Goal: Information Seeking & Learning: Learn about a topic

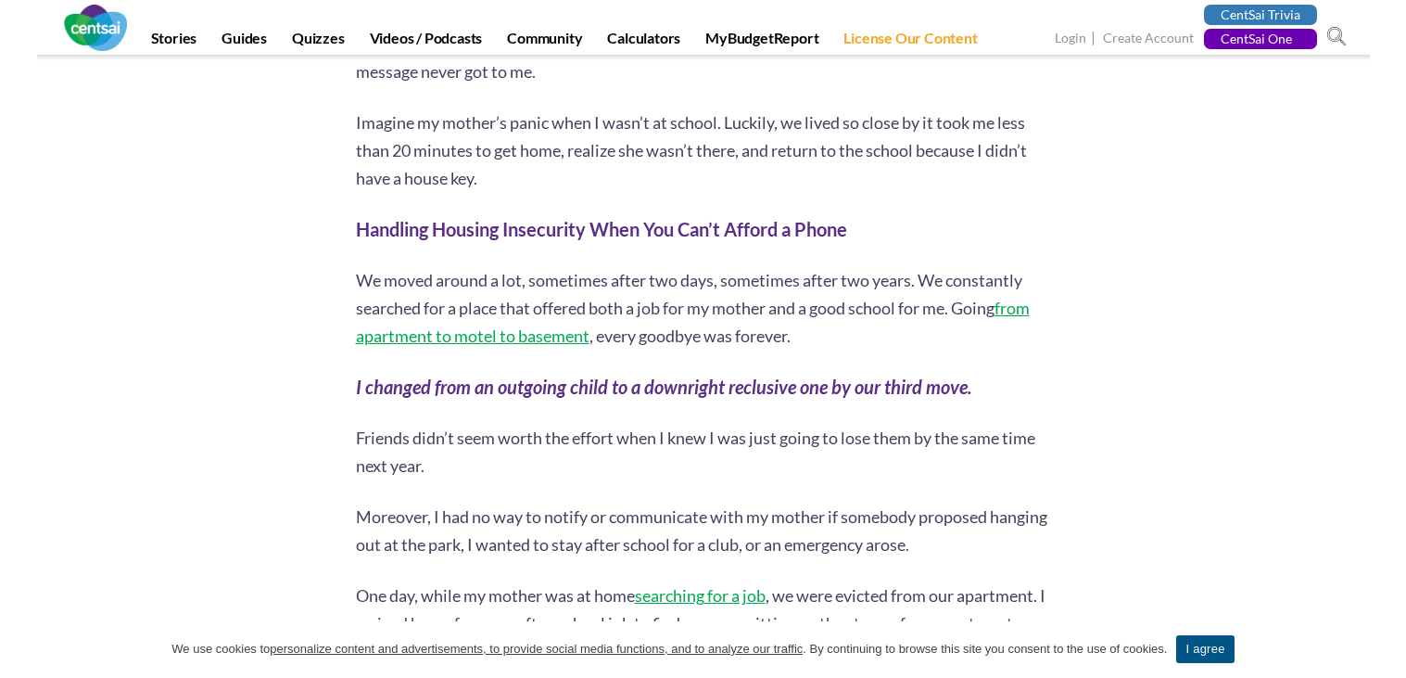
scroll to position [2047, 0]
click at [675, 216] on strong "Handling Housing Insecurity When You Can’t Afford a Phone" at bounding box center [601, 227] width 491 height 22
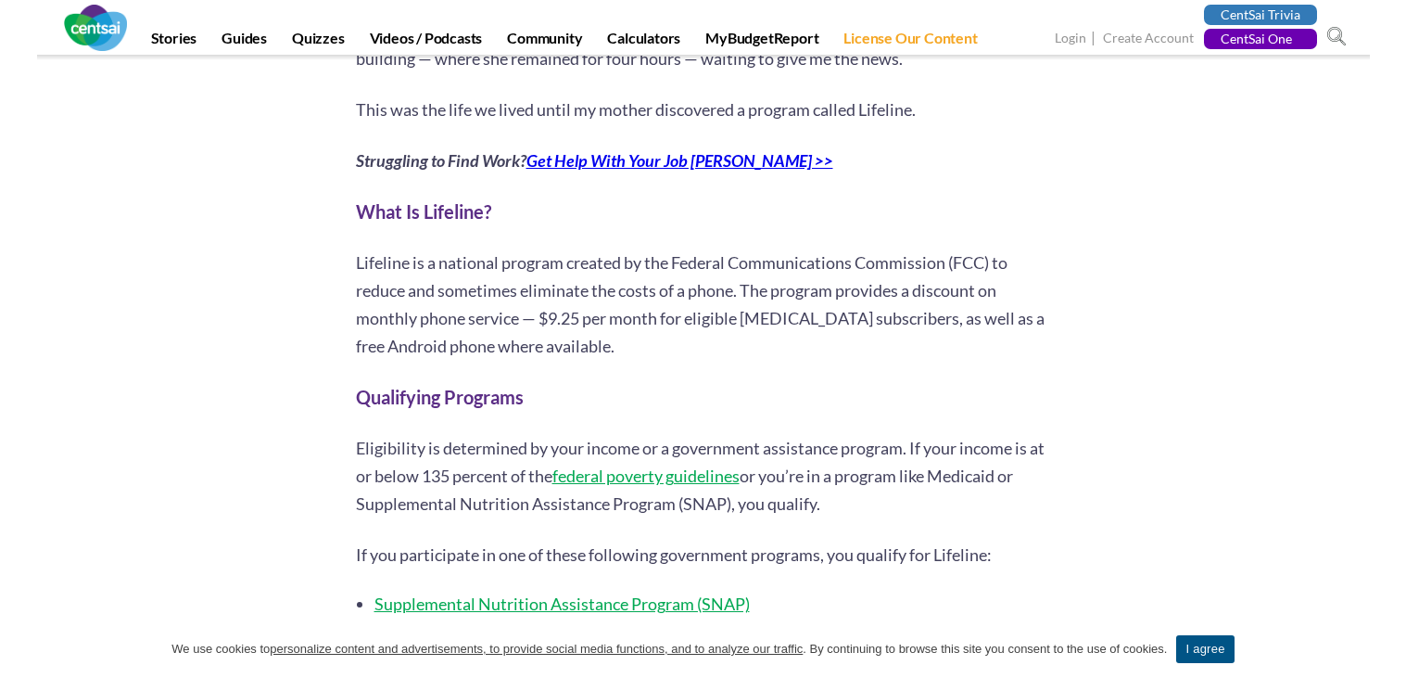
scroll to position [2633, 0]
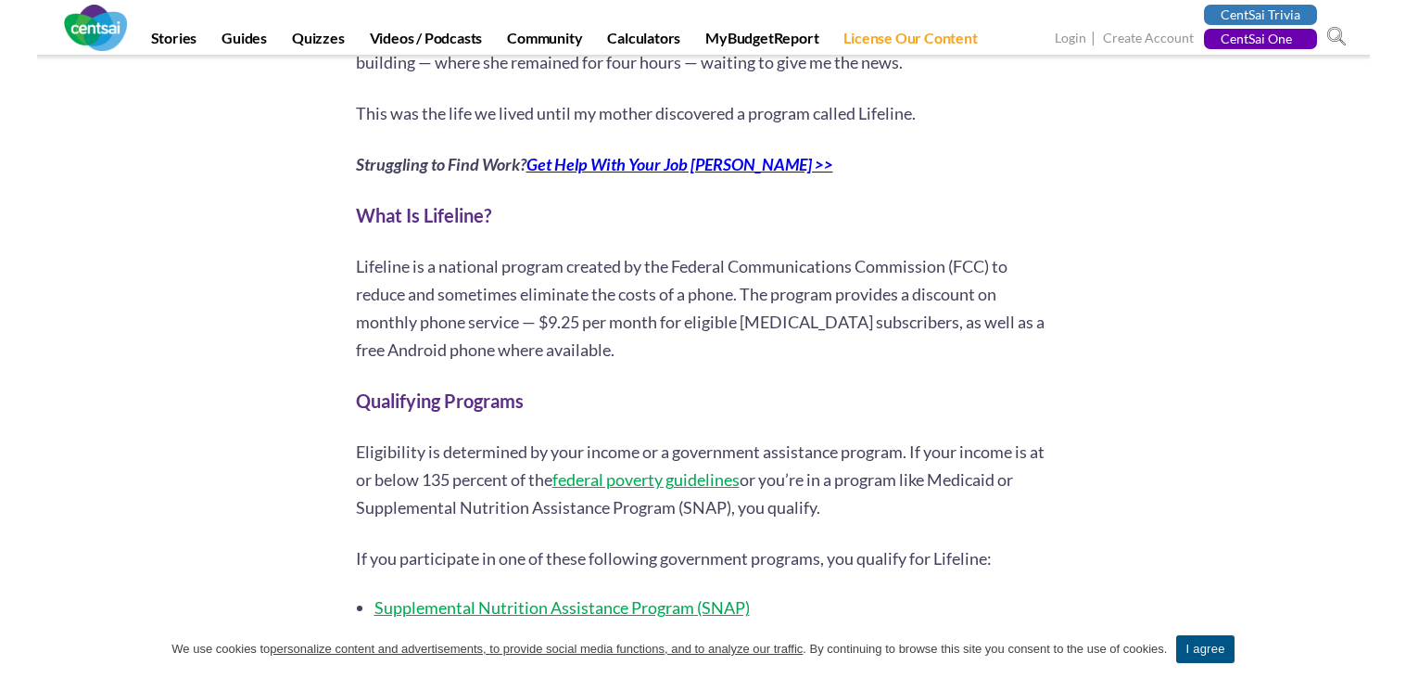
click at [428, 252] on p "Lifeline is a national program created by the Federal Communications Commission…" at bounding box center [703, 307] width 695 height 111
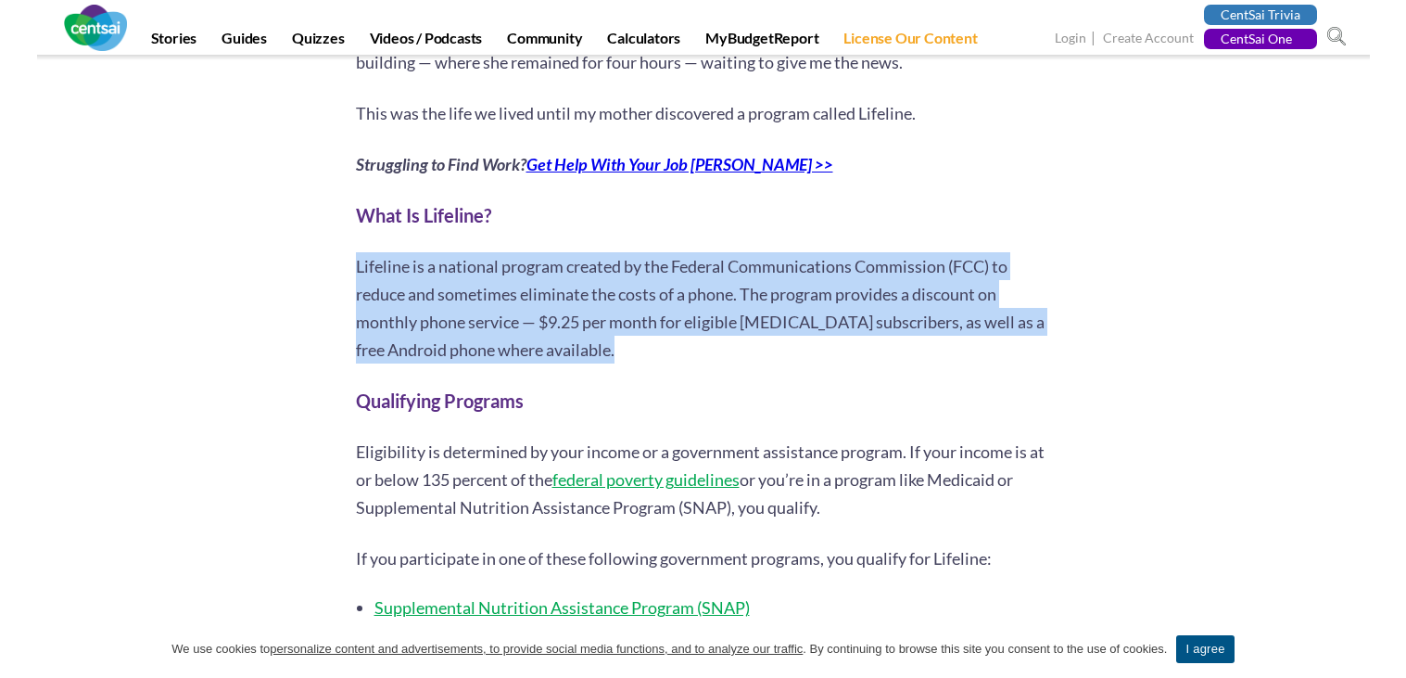
click at [428, 252] on p "Lifeline is a national program created by the Federal Communications Commission…" at bounding box center [703, 307] width 695 height 111
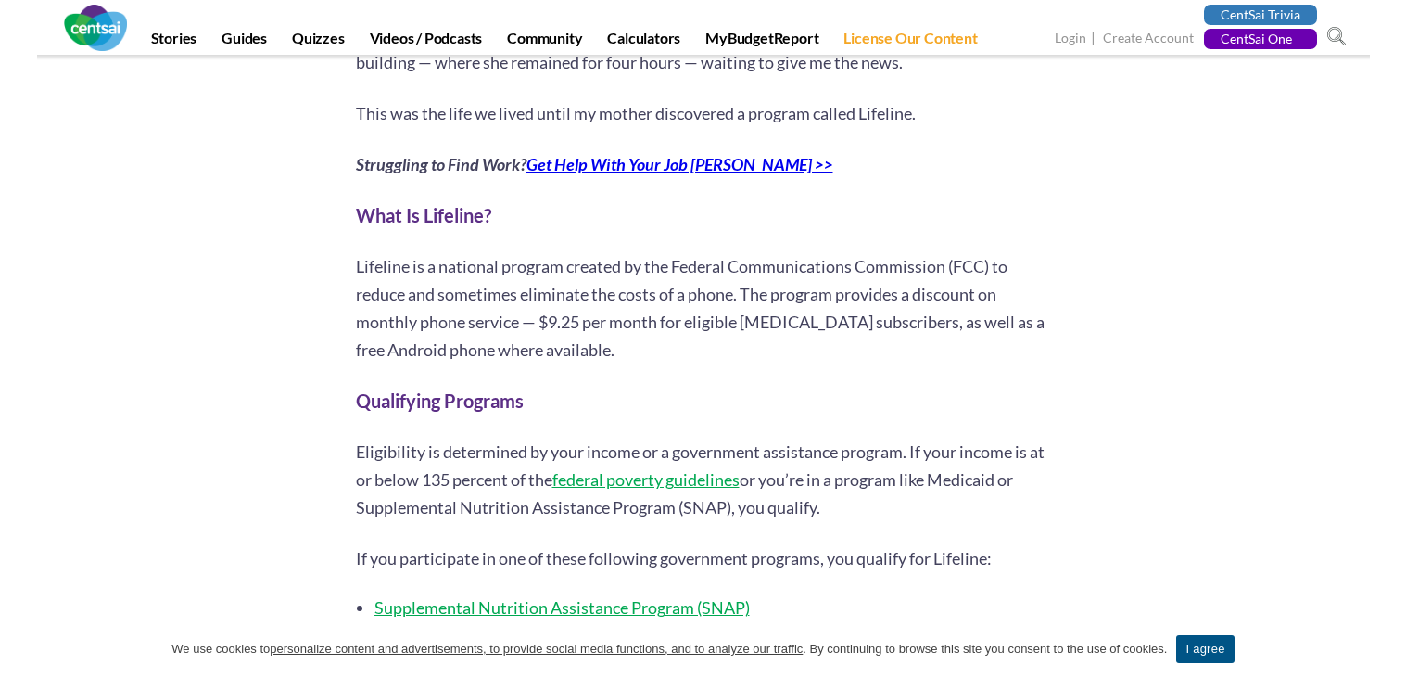
click at [428, 252] on p "Lifeline is a national program created by the Federal Communications Commission…" at bounding box center [703, 307] width 695 height 111
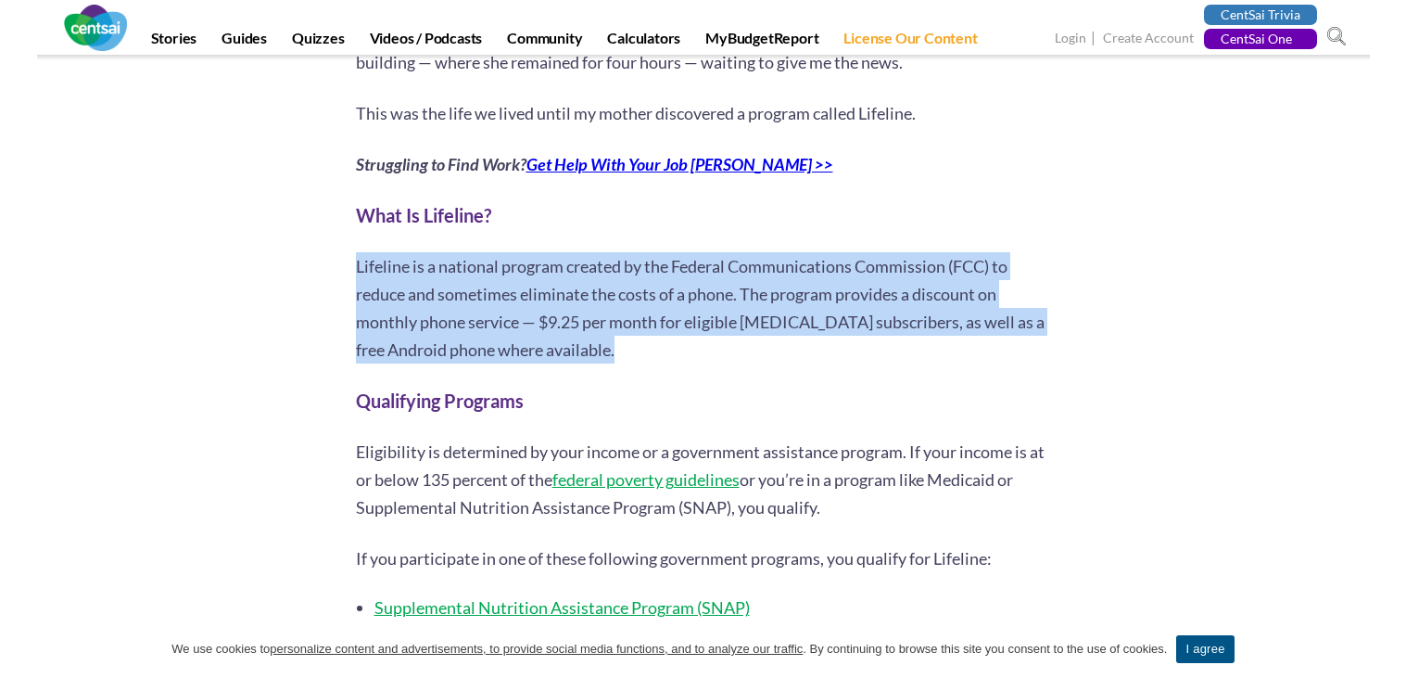
click at [428, 252] on p "Lifeline is a national program created by the Federal Communications Commission…" at bounding box center [703, 307] width 695 height 111
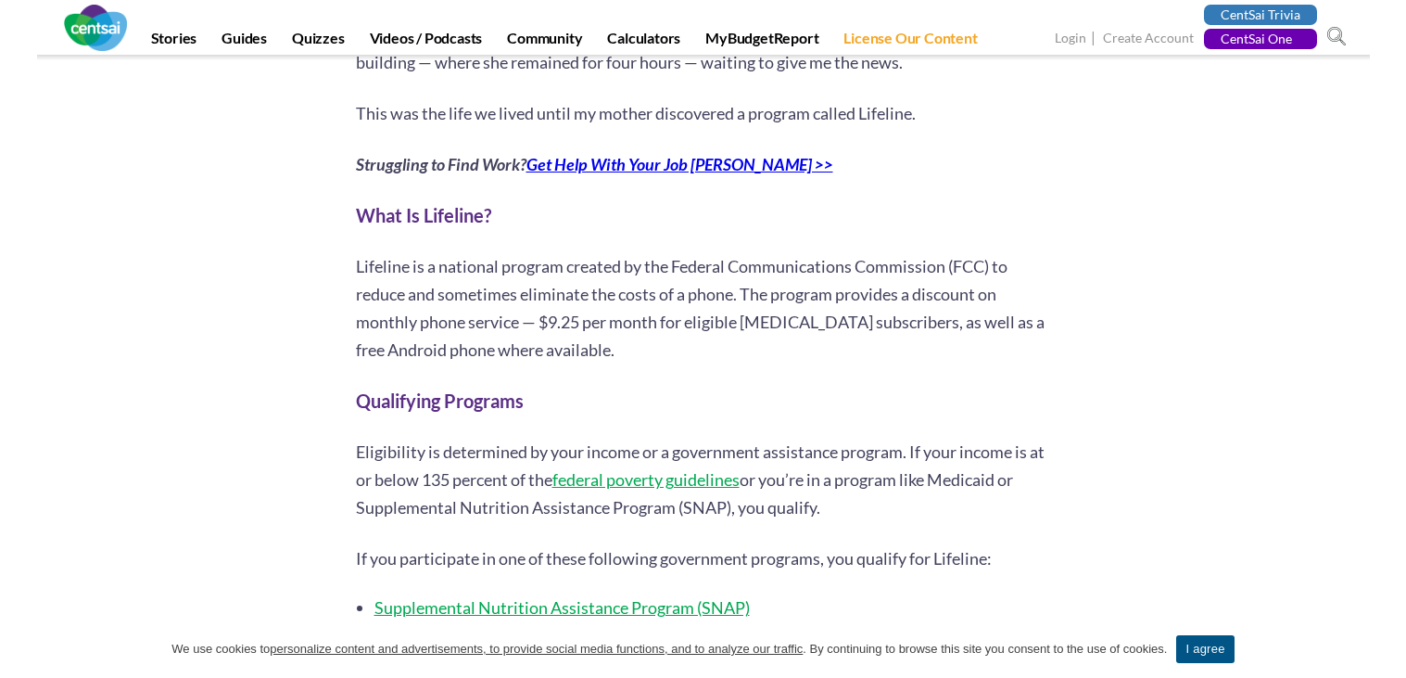
click at [428, 252] on p "Lifeline is a national program created by the Federal Communications Commission…" at bounding box center [703, 307] width 695 height 111
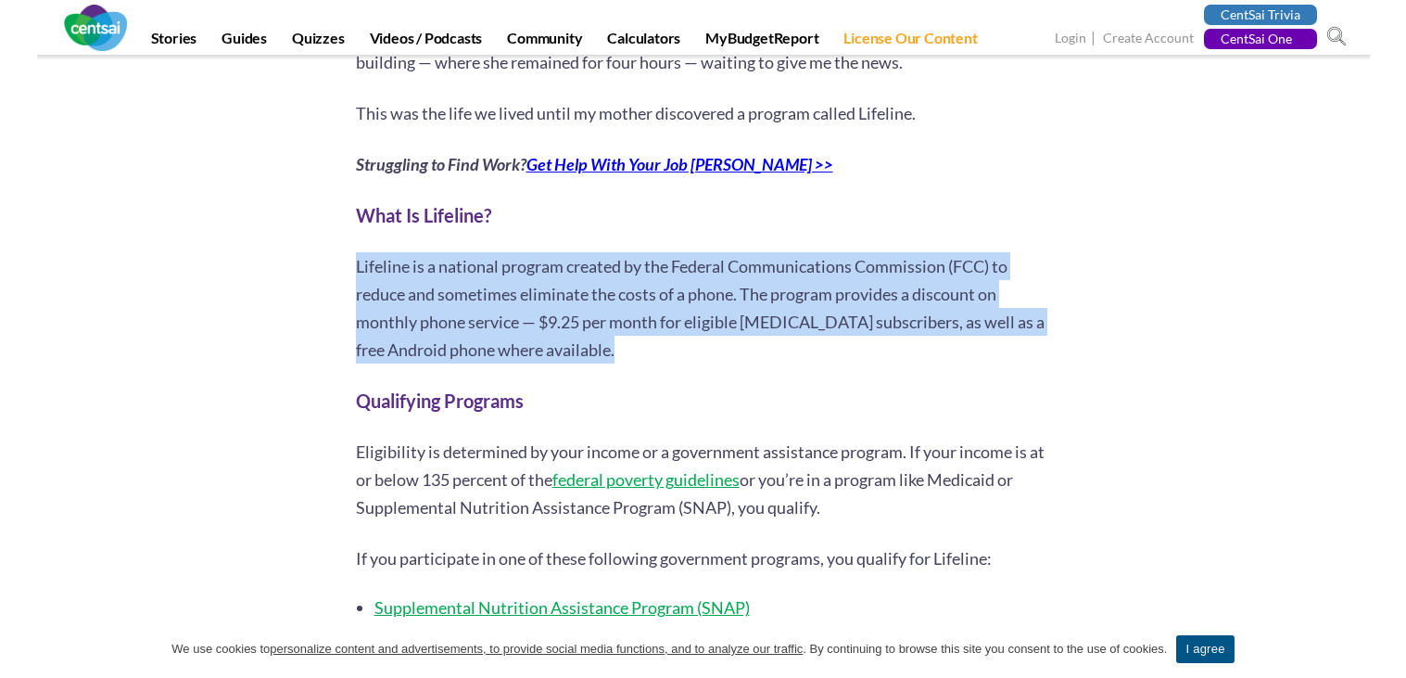
click at [428, 252] on p "Lifeline is a national program created by the Federal Communications Commission…" at bounding box center [703, 307] width 695 height 111
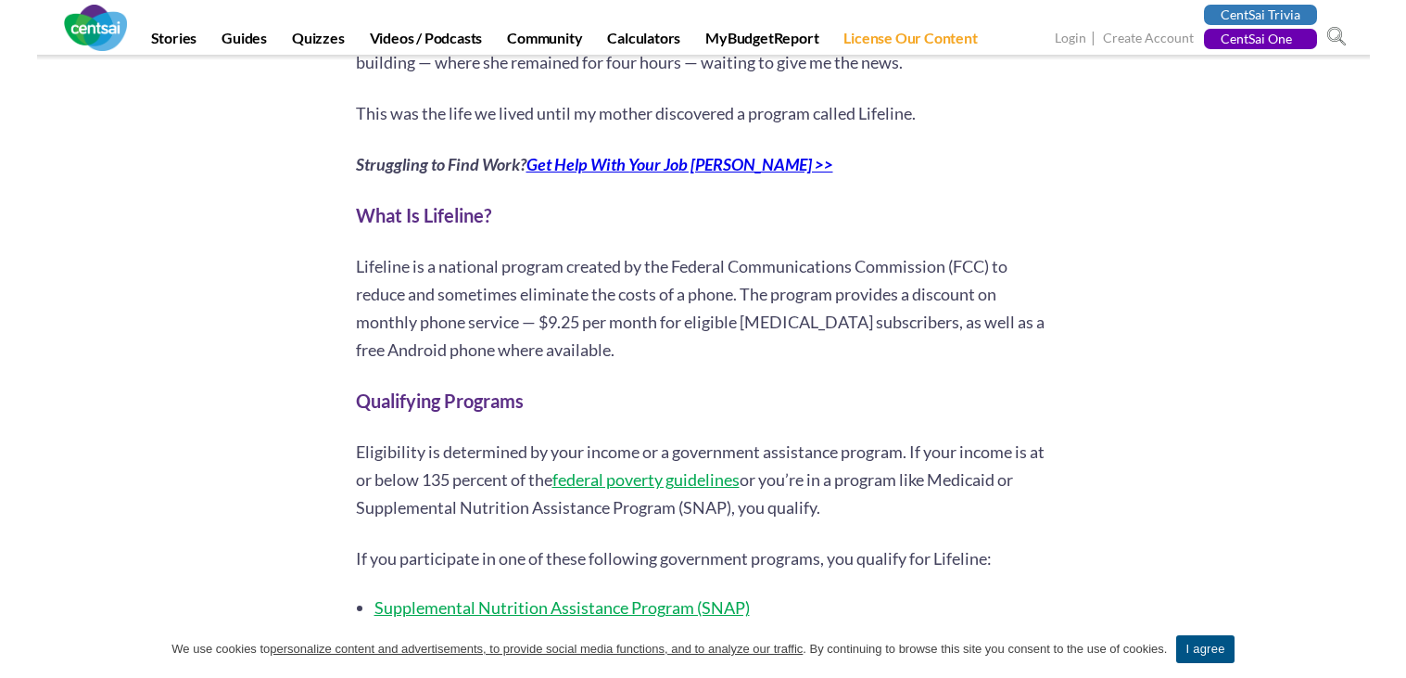
click at [428, 252] on p "Lifeline is a national program created by the Federal Communications Commission…" at bounding box center [703, 307] width 695 height 111
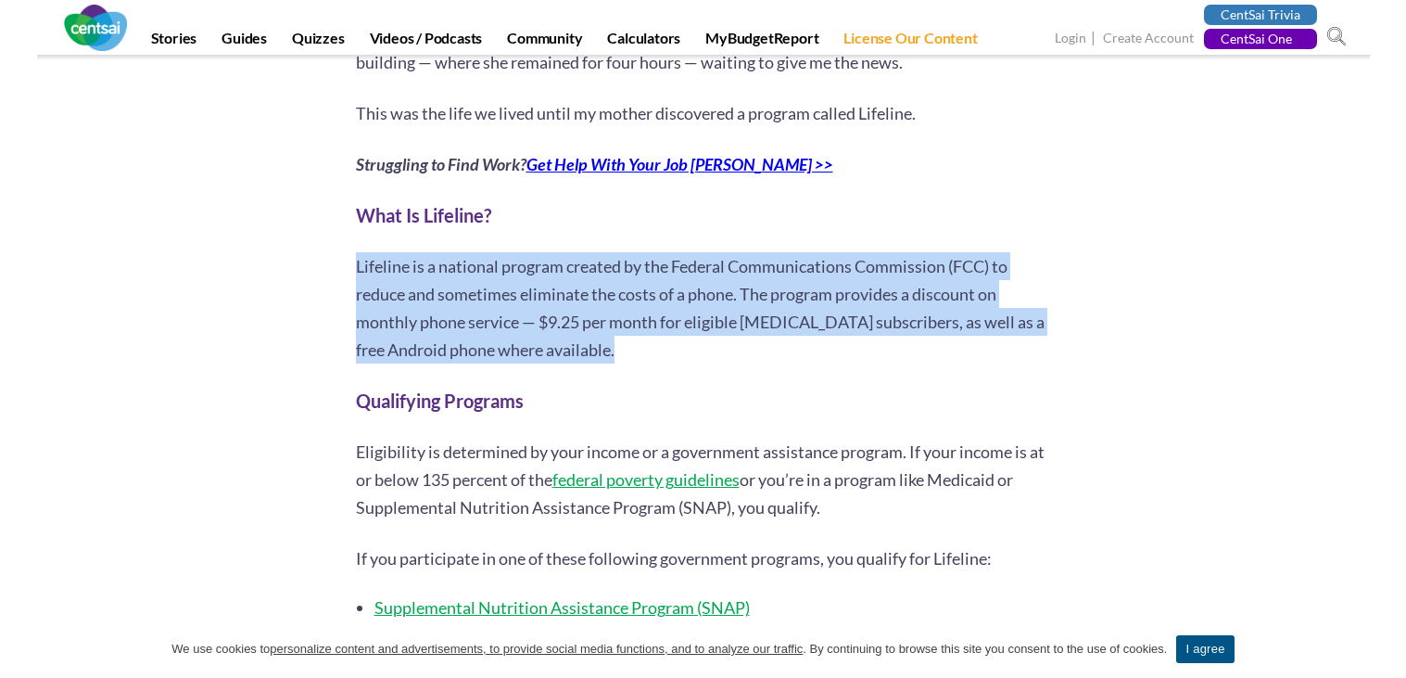
click at [428, 252] on p "Lifeline is a national program created by the Federal Communications Commission…" at bounding box center [703, 307] width 695 height 111
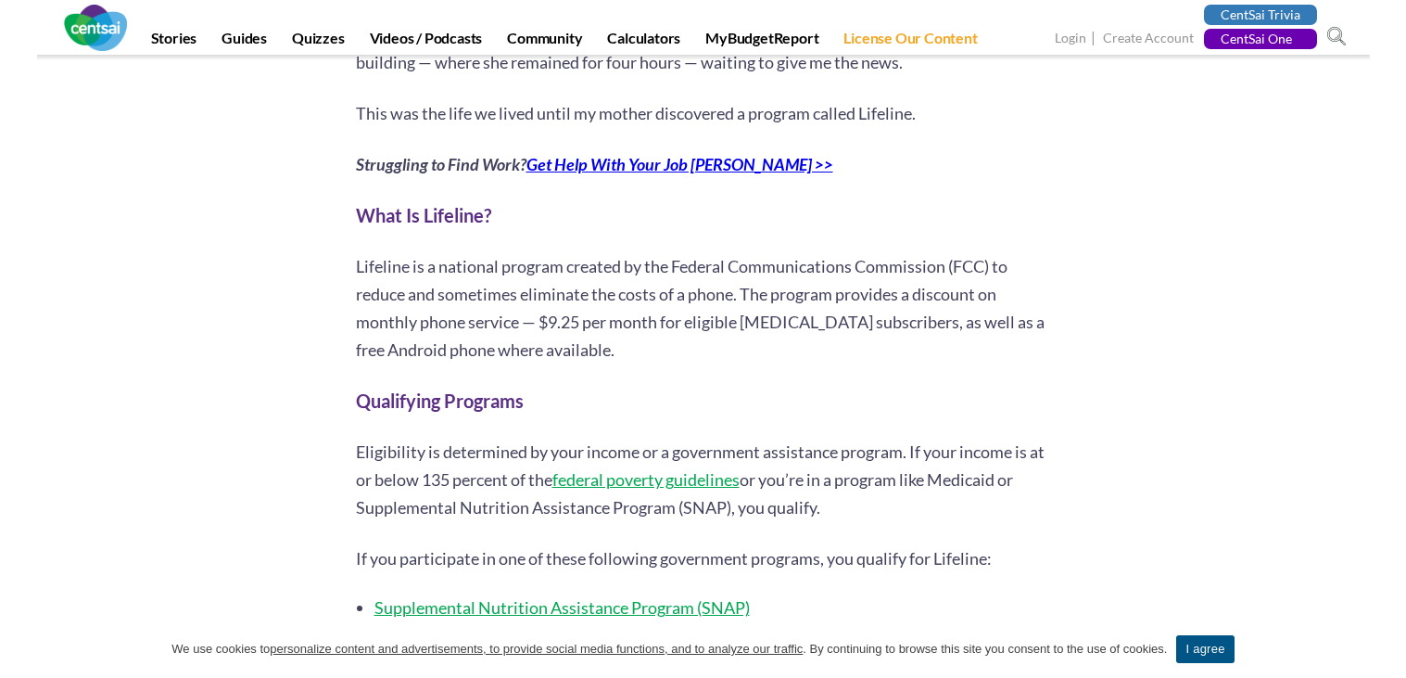
click at [428, 252] on p "Lifeline is a national program created by the Federal Communications Commission…" at bounding box center [703, 307] width 695 height 111
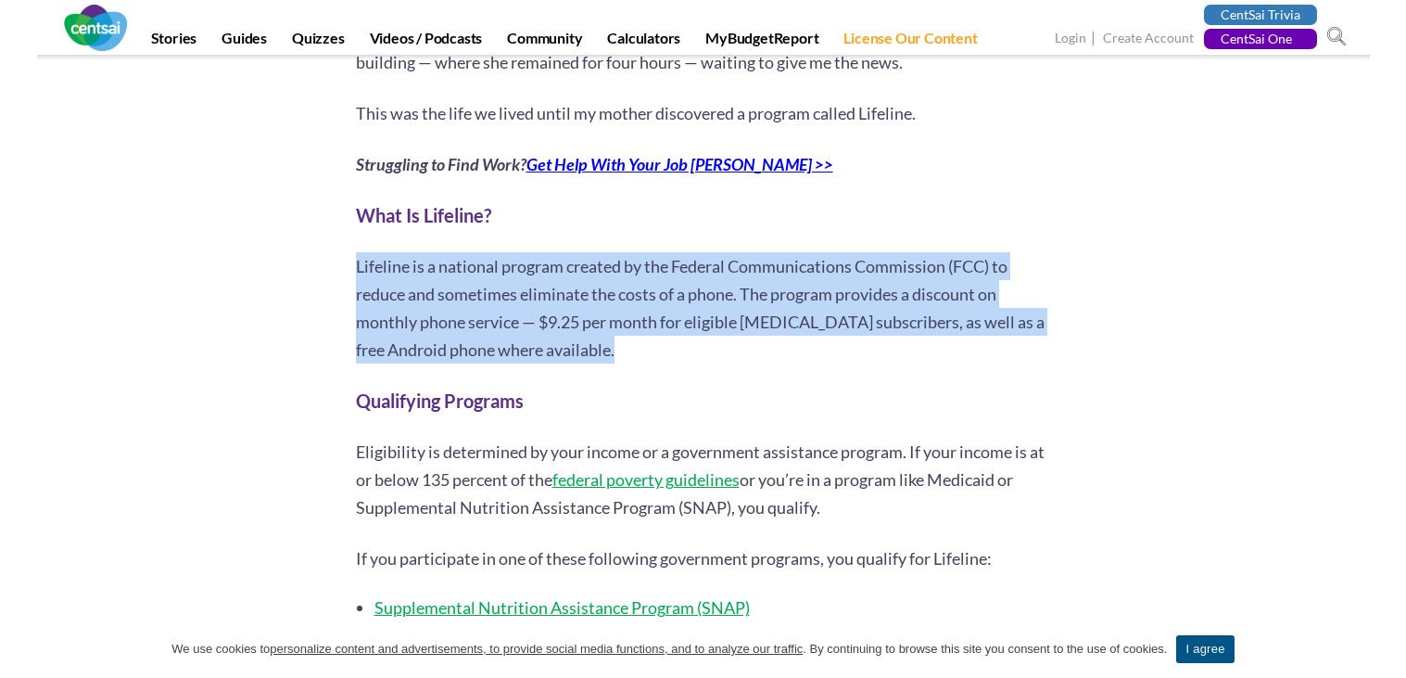
click at [428, 252] on p "Lifeline is a national program created by the Federal Communications Commission…" at bounding box center [703, 307] width 695 height 111
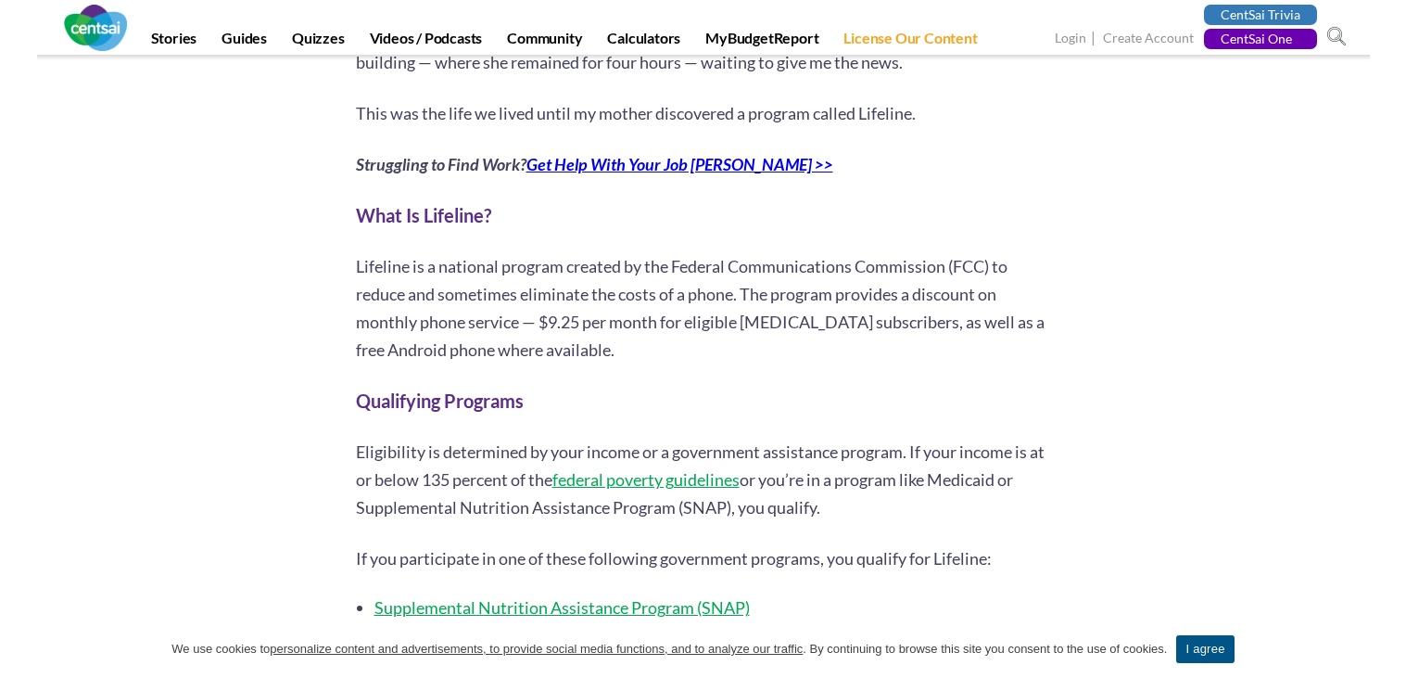
click at [428, 252] on p "Lifeline is a national program created by the Federal Communications Commission…" at bounding box center [703, 307] width 695 height 111
click at [423, 262] on p "Lifeline is a national program created by the Federal Communications Commission…" at bounding box center [703, 307] width 695 height 111
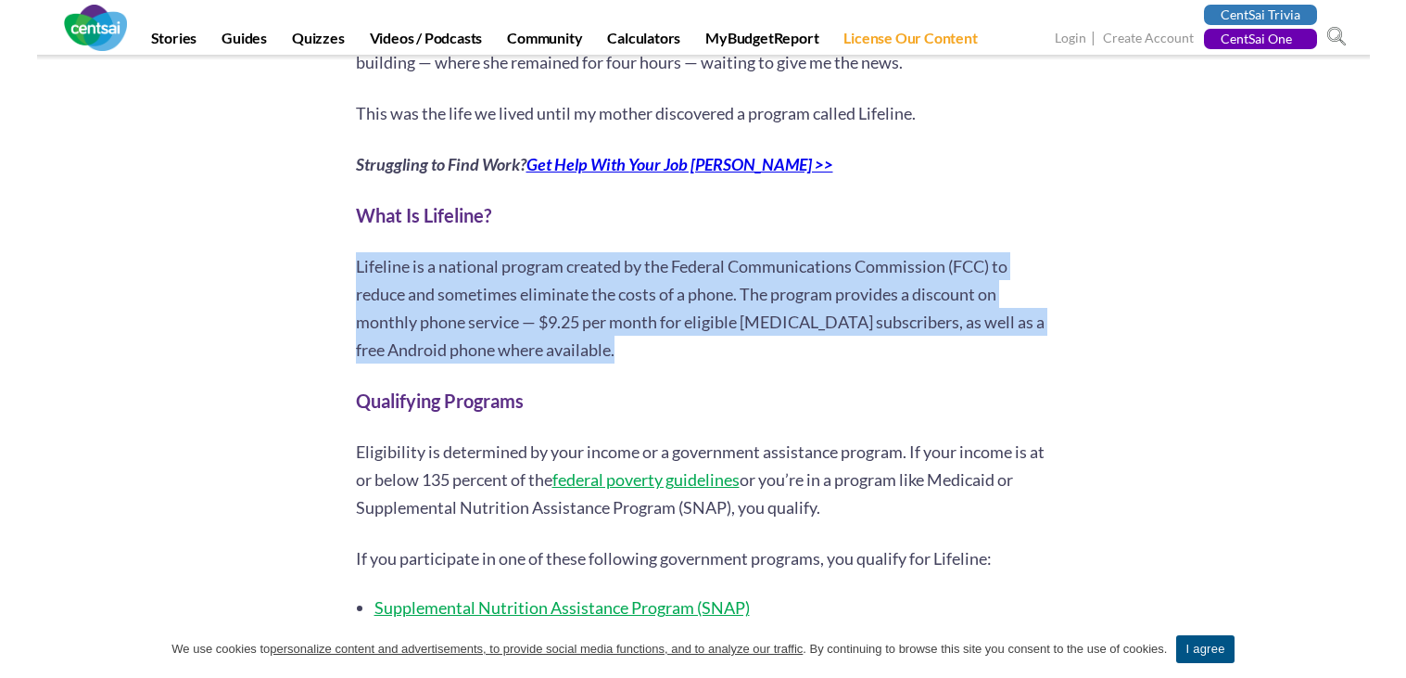
click at [510, 259] on p "Lifeline is a national program created by the Federal Communications Commission…" at bounding box center [703, 307] width 695 height 111
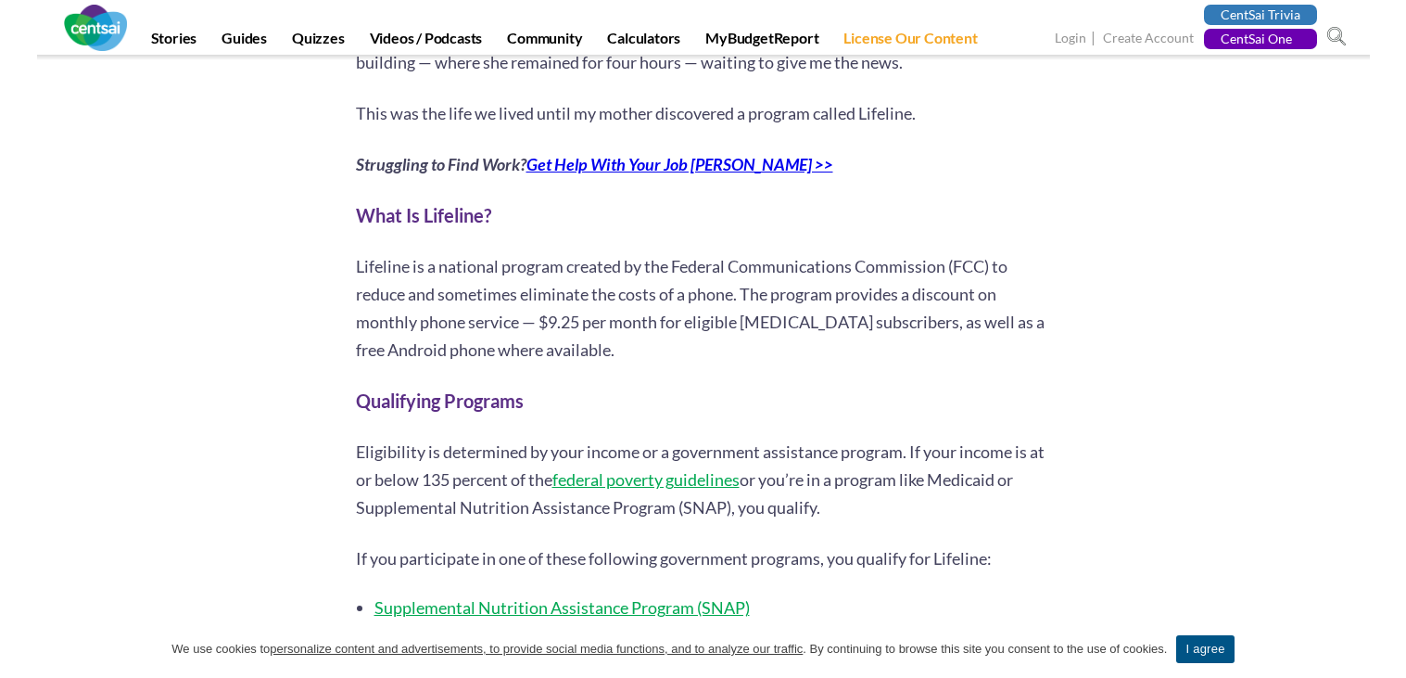
click at [510, 259] on p "Lifeline is a national program created by the Federal Communications Commission…" at bounding box center [703, 307] width 695 height 111
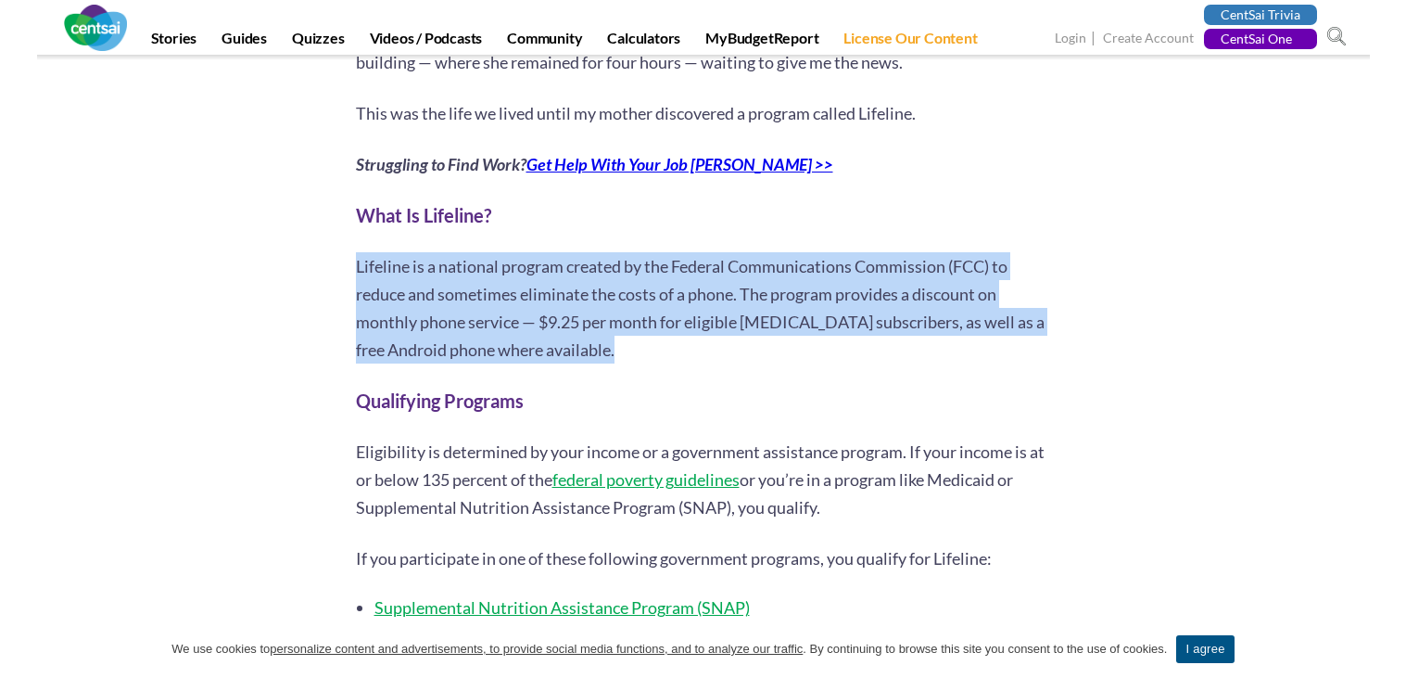
click at [510, 259] on p "Lifeline is a national program created by the Federal Communications Commission…" at bounding box center [703, 307] width 695 height 111
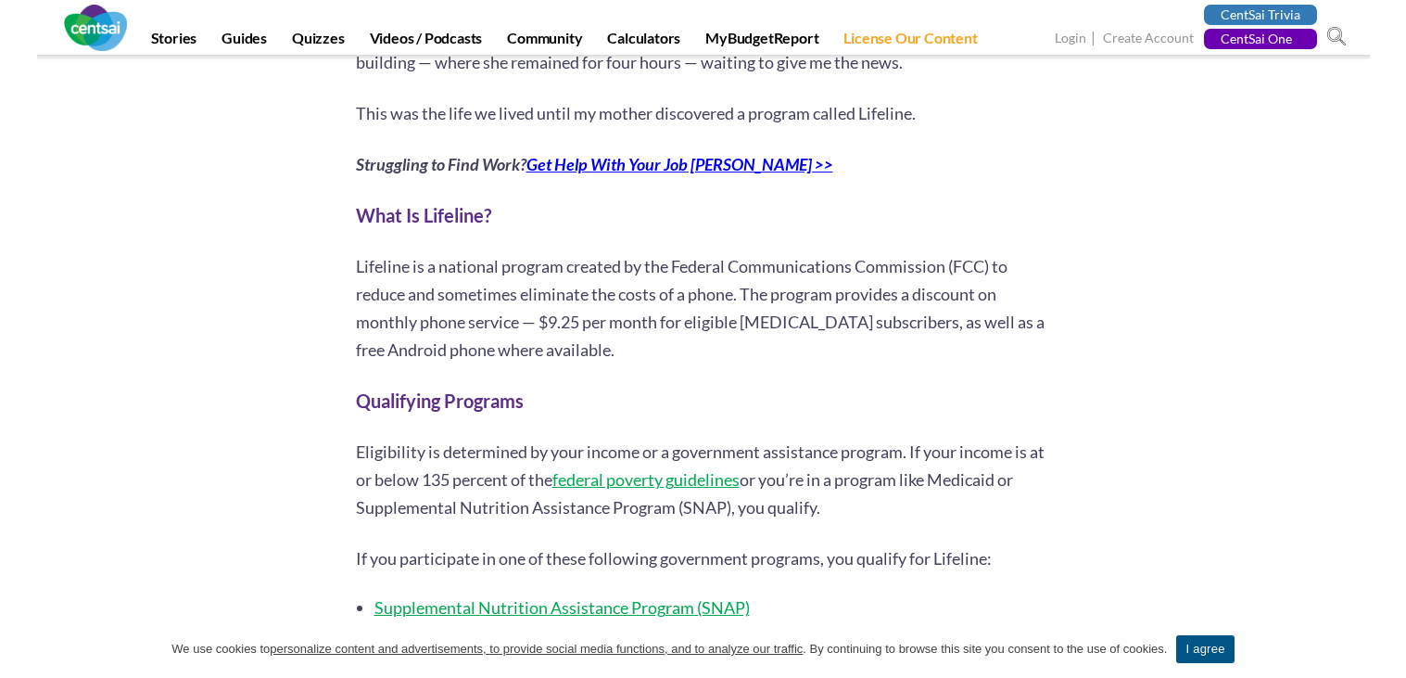
click at [510, 259] on p "Lifeline is a national program created by the Federal Communications Commission…" at bounding box center [703, 307] width 695 height 111
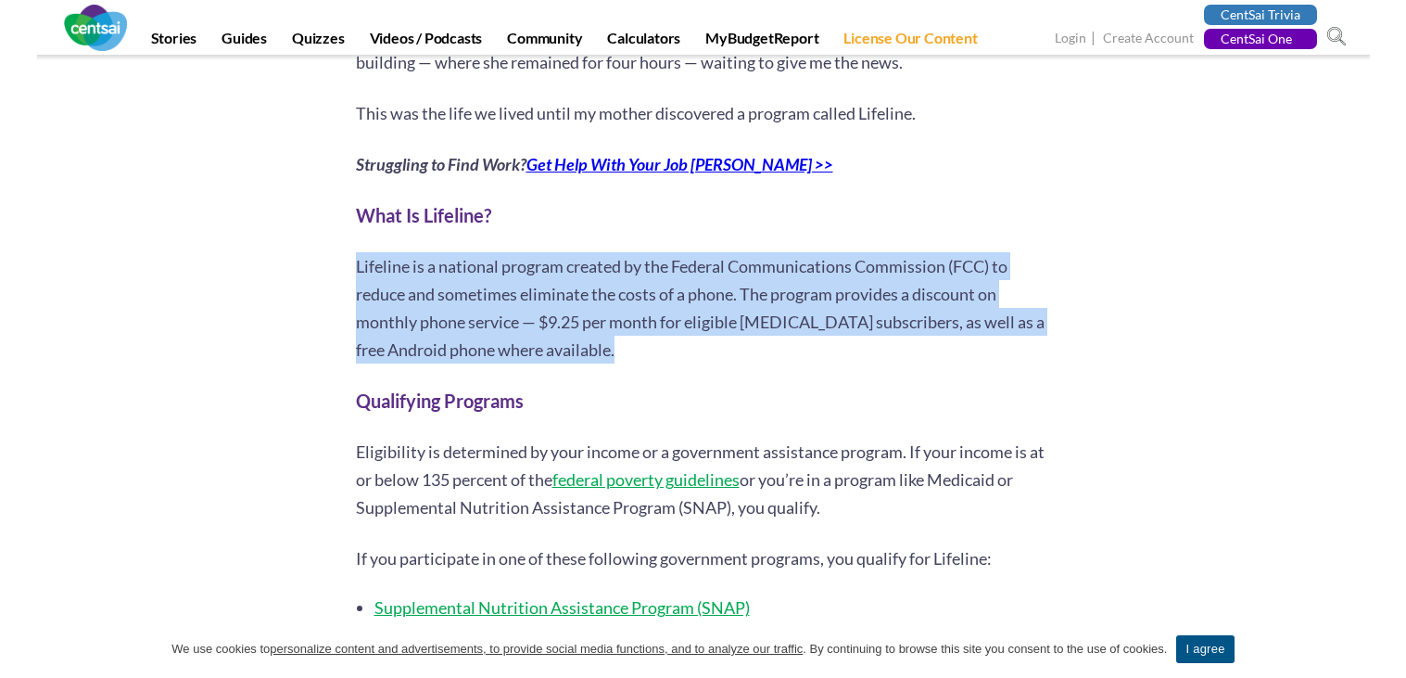
click at [510, 259] on p "Lifeline is a national program created by the Federal Communications Commission…" at bounding box center [703, 307] width 695 height 111
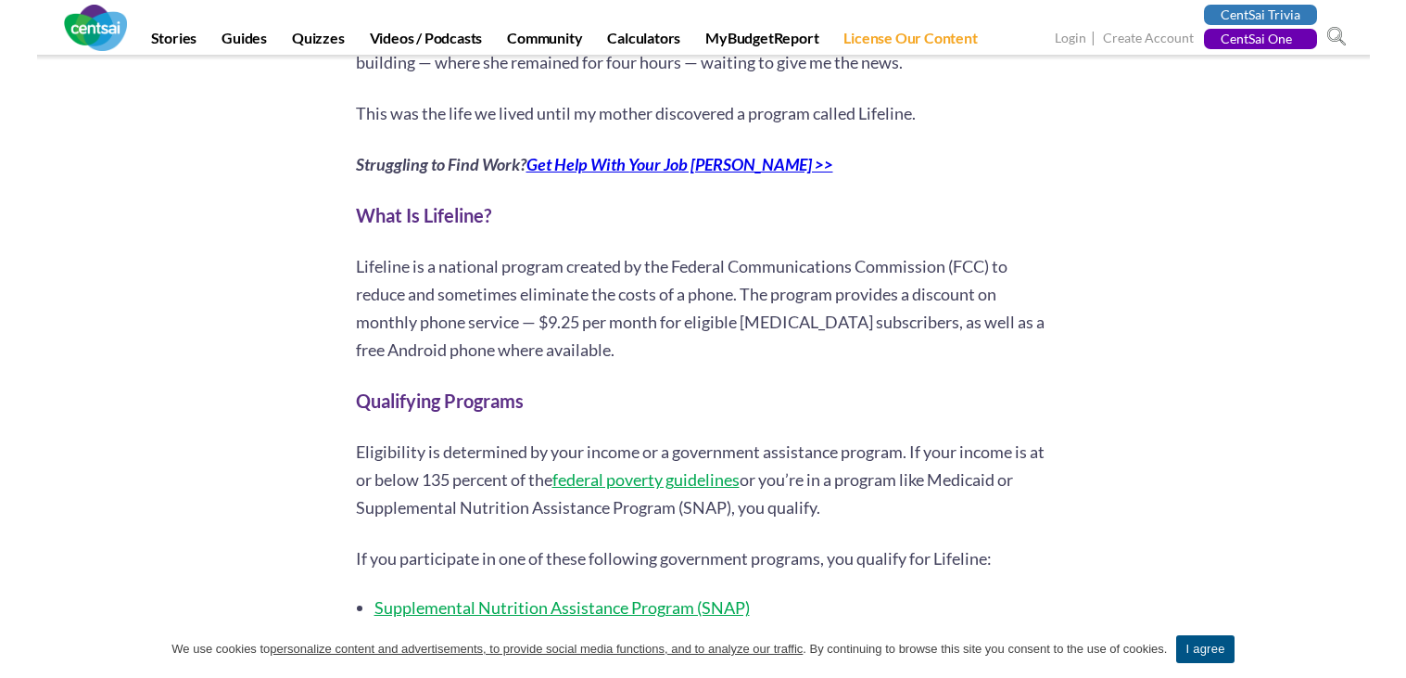
click at [510, 259] on p "Lifeline is a national program created by the Federal Communications Commission…" at bounding box center [703, 307] width 695 height 111
click at [569, 262] on p "Lifeline is a national program created by the Federal Communications Commission…" at bounding box center [703, 307] width 695 height 111
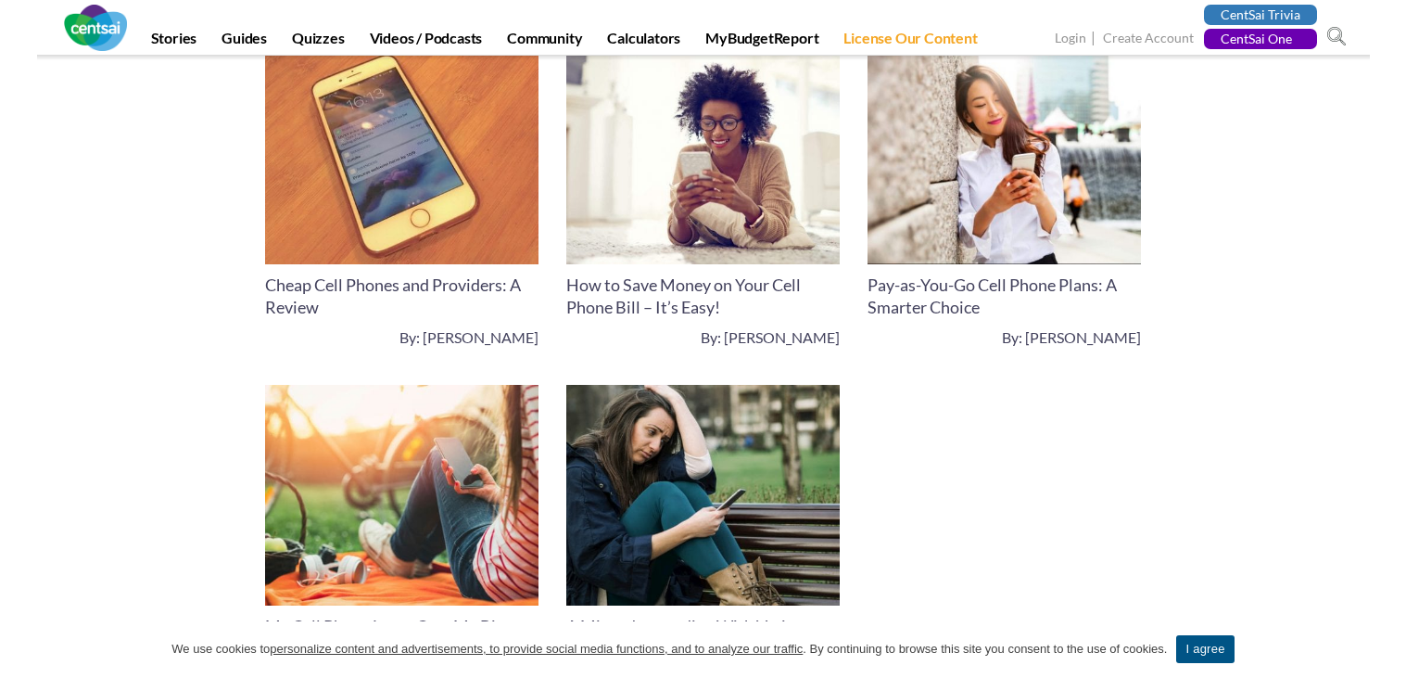
scroll to position [6426, 0]
